Goal: Register for event/course

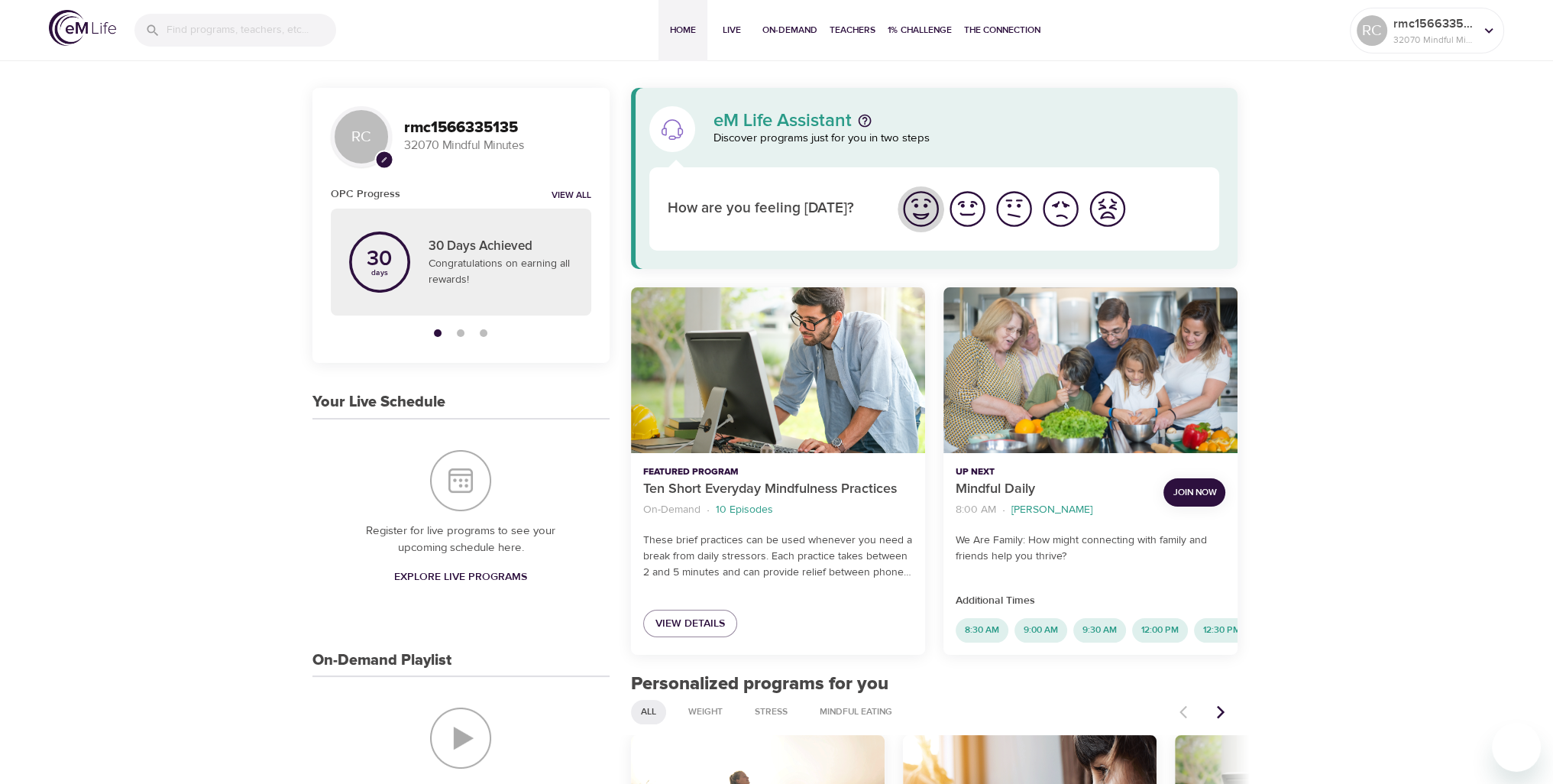
click at [914, 204] on img "I'm feeling great" at bounding box center [920, 208] width 42 height 42
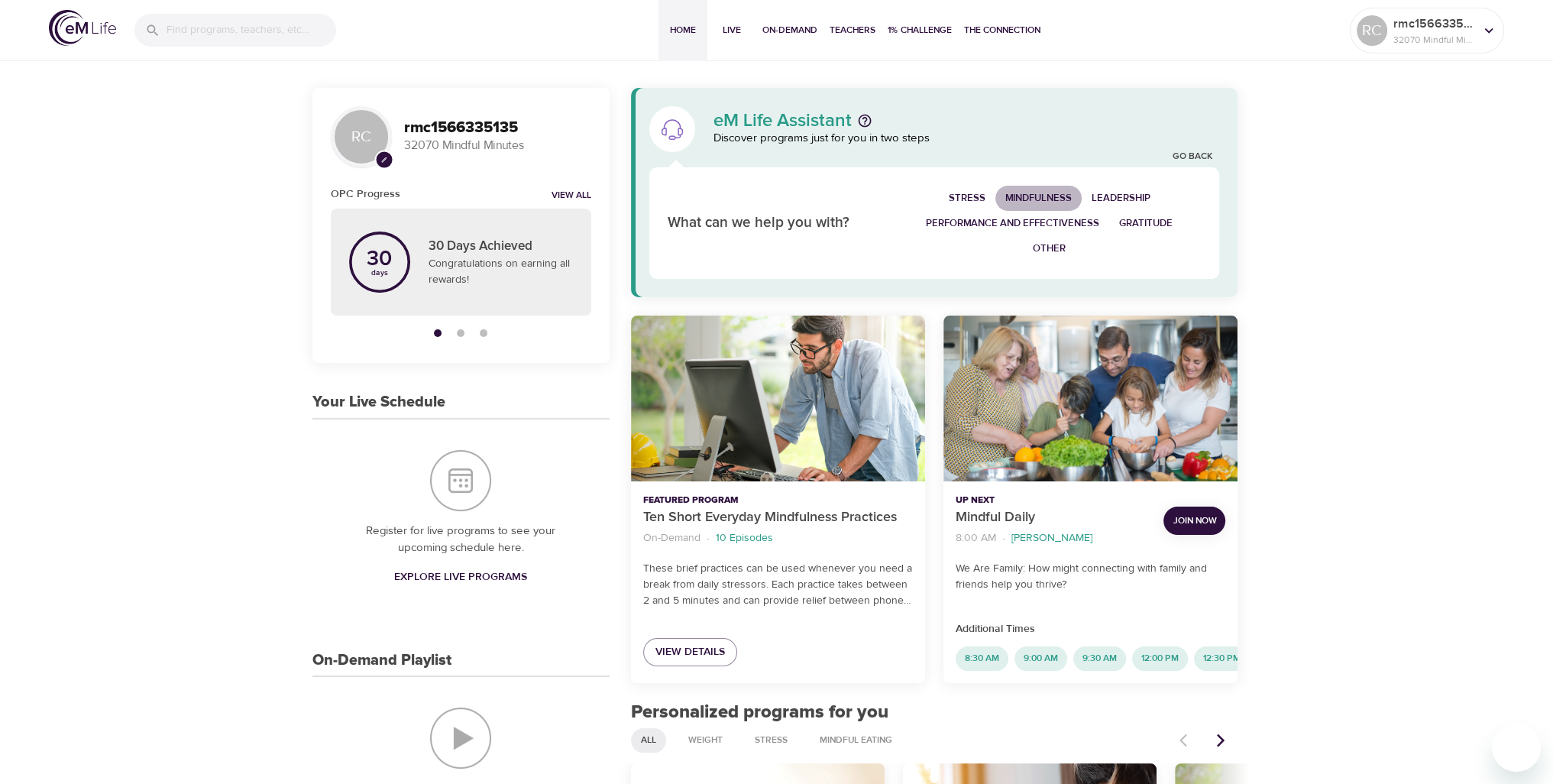
click at [1023, 192] on span "Mindfulness" at bounding box center [1038, 198] width 67 height 17
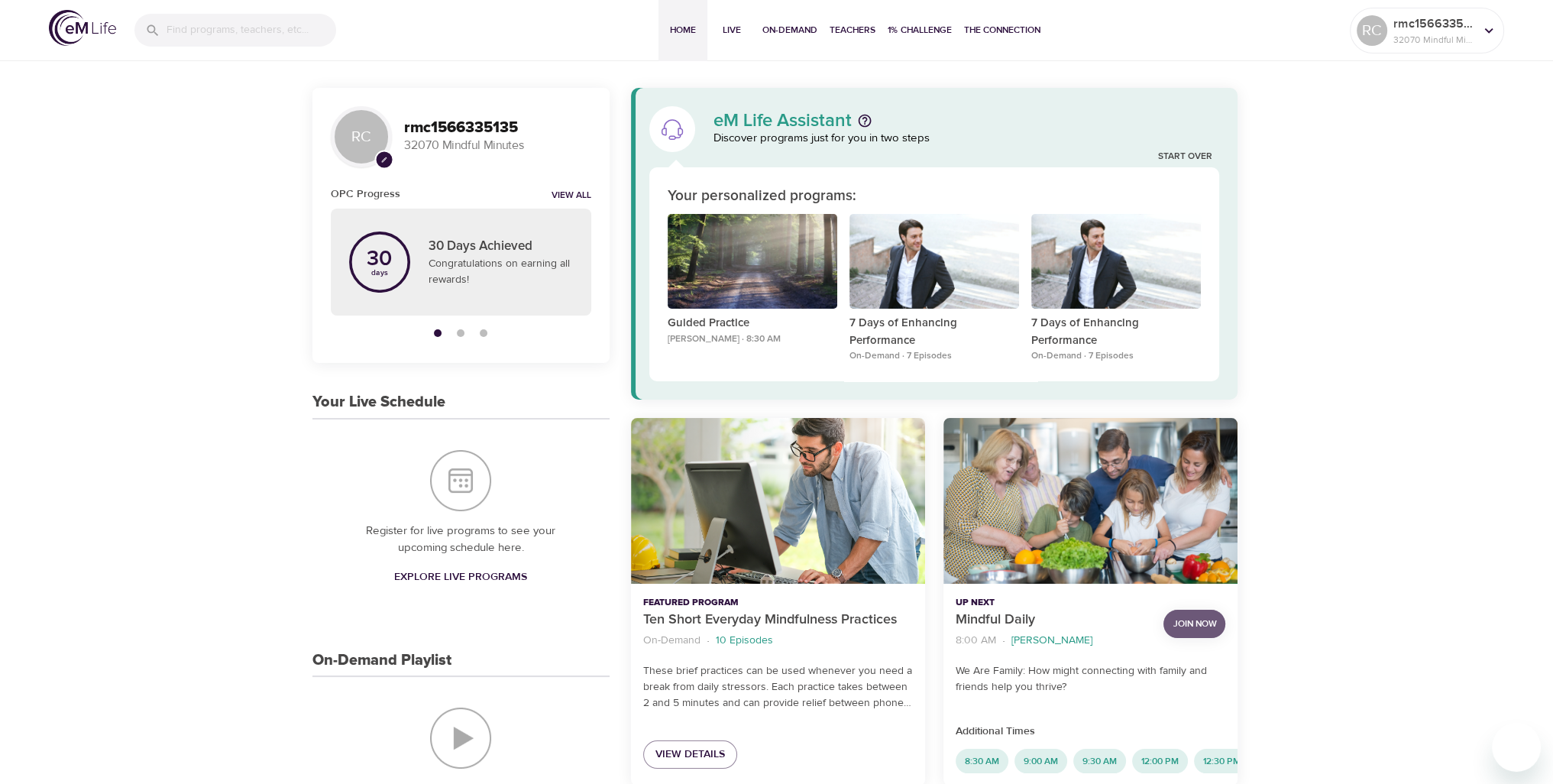
click at [1197, 622] on span "Join Now" at bounding box center [1194, 623] width 44 height 16
